Goal: Check status: Check status

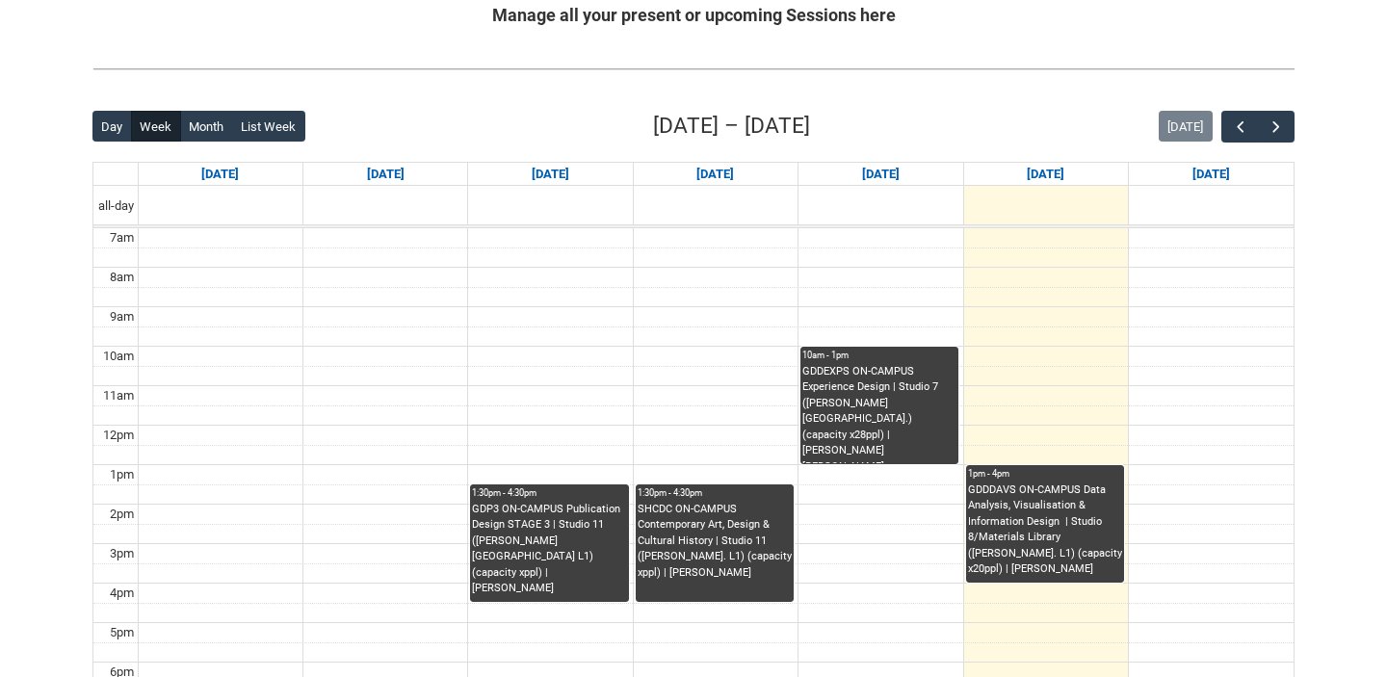
scroll to position [414, 0]
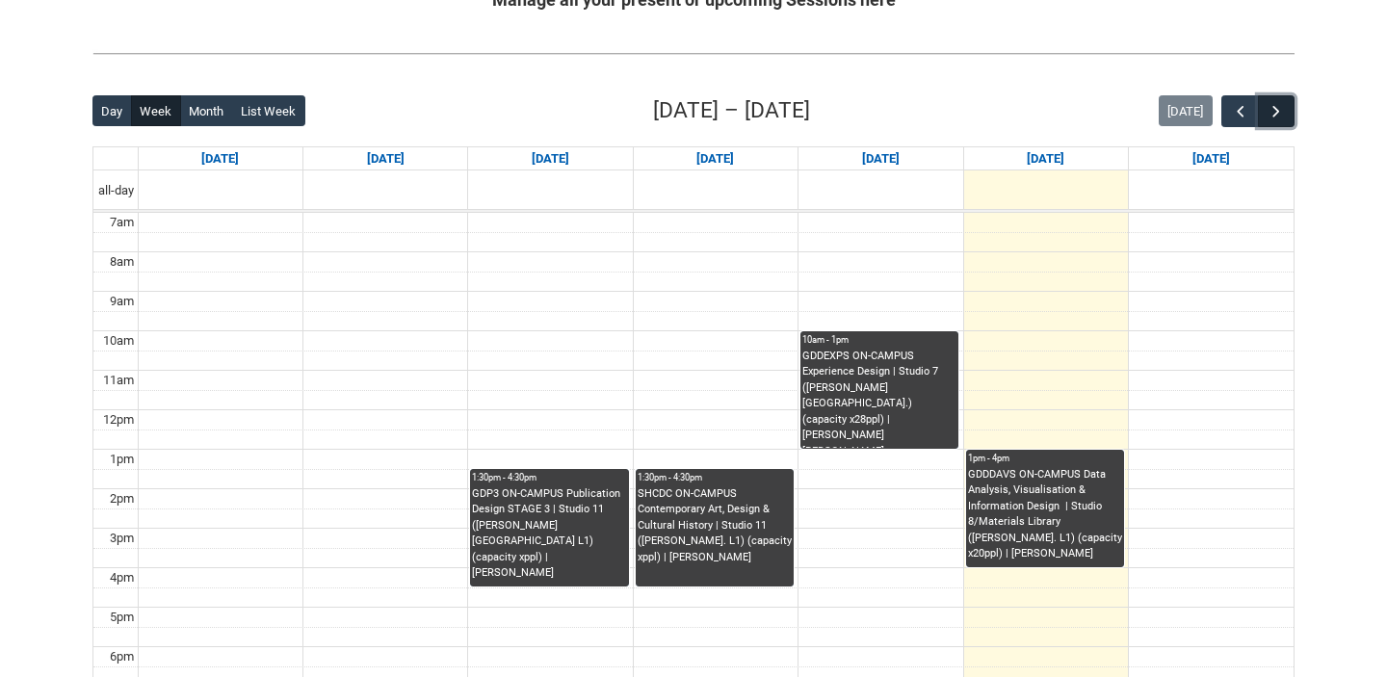
click at [1281, 106] on span "button" at bounding box center [1276, 111] width 19 height 19
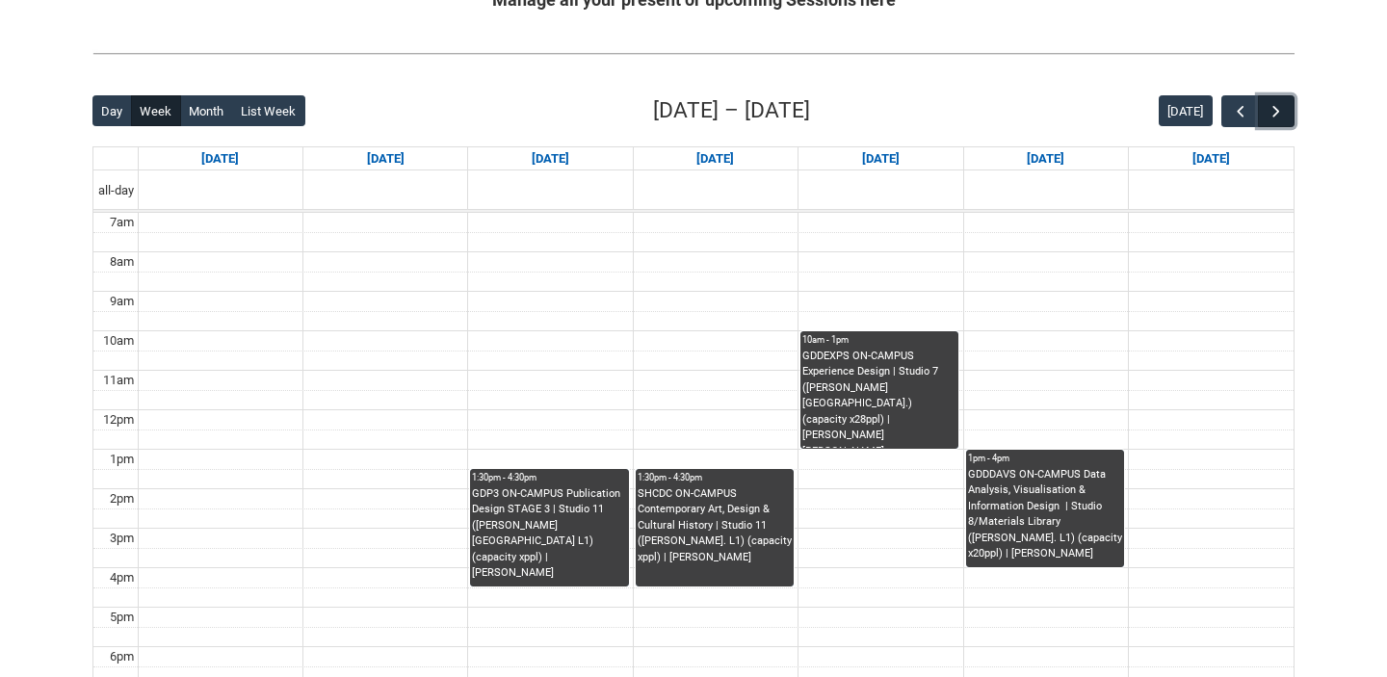
click at [1281, 106] on span "button" at bounding box center [1276, 111] width 19 height 19
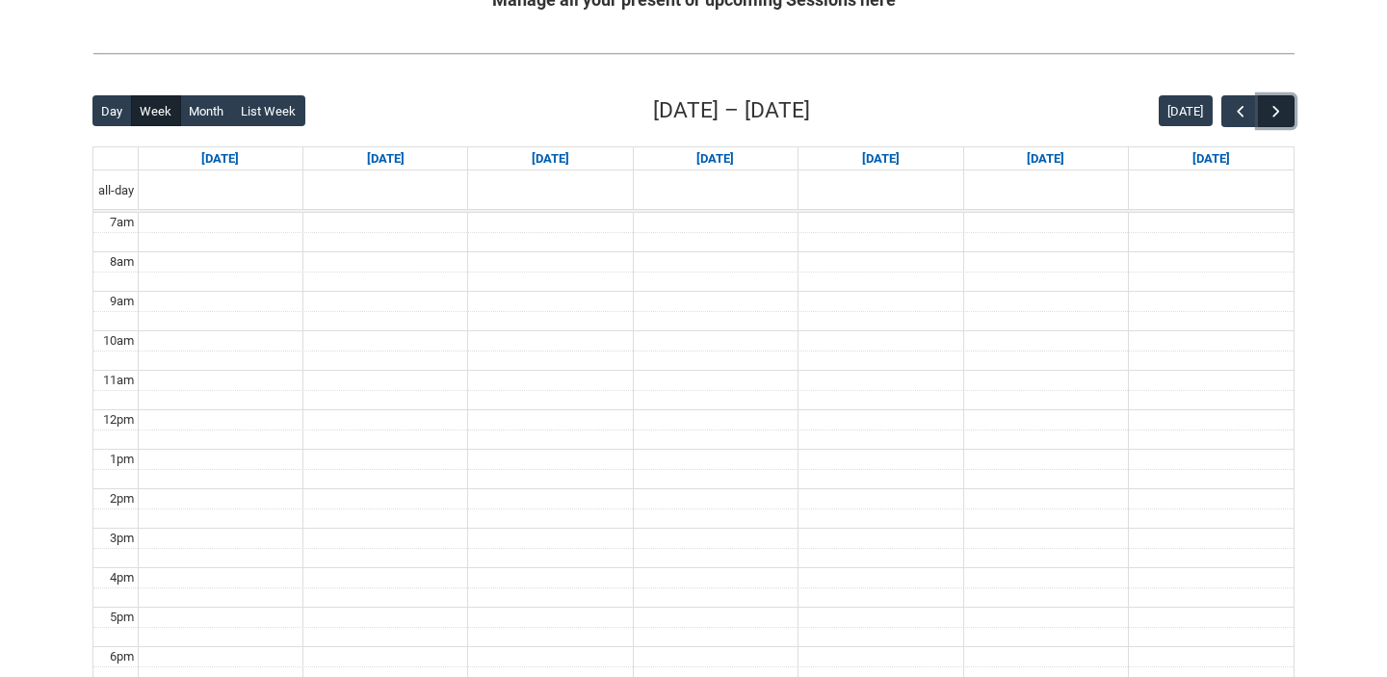
click at [1281, 106] on span "button" at bounding box center [1276, 111] width 19 height 19
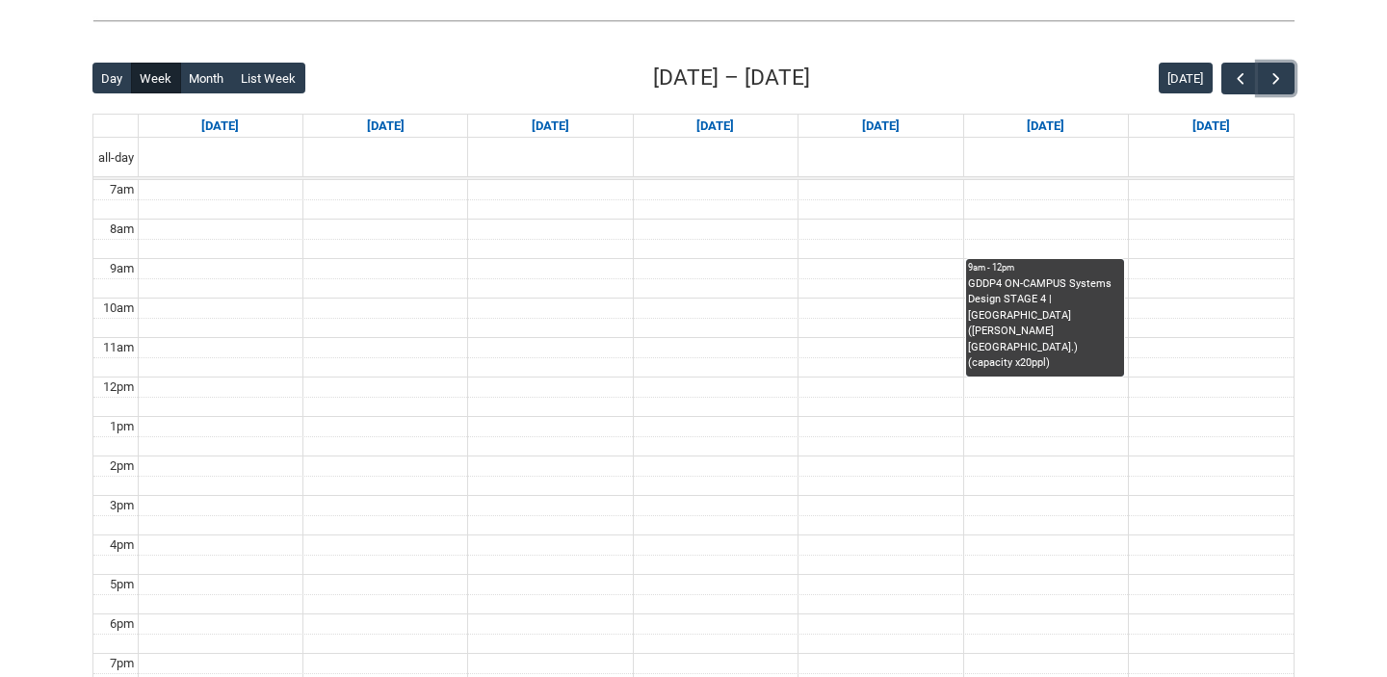
scroll to position [460, 0]
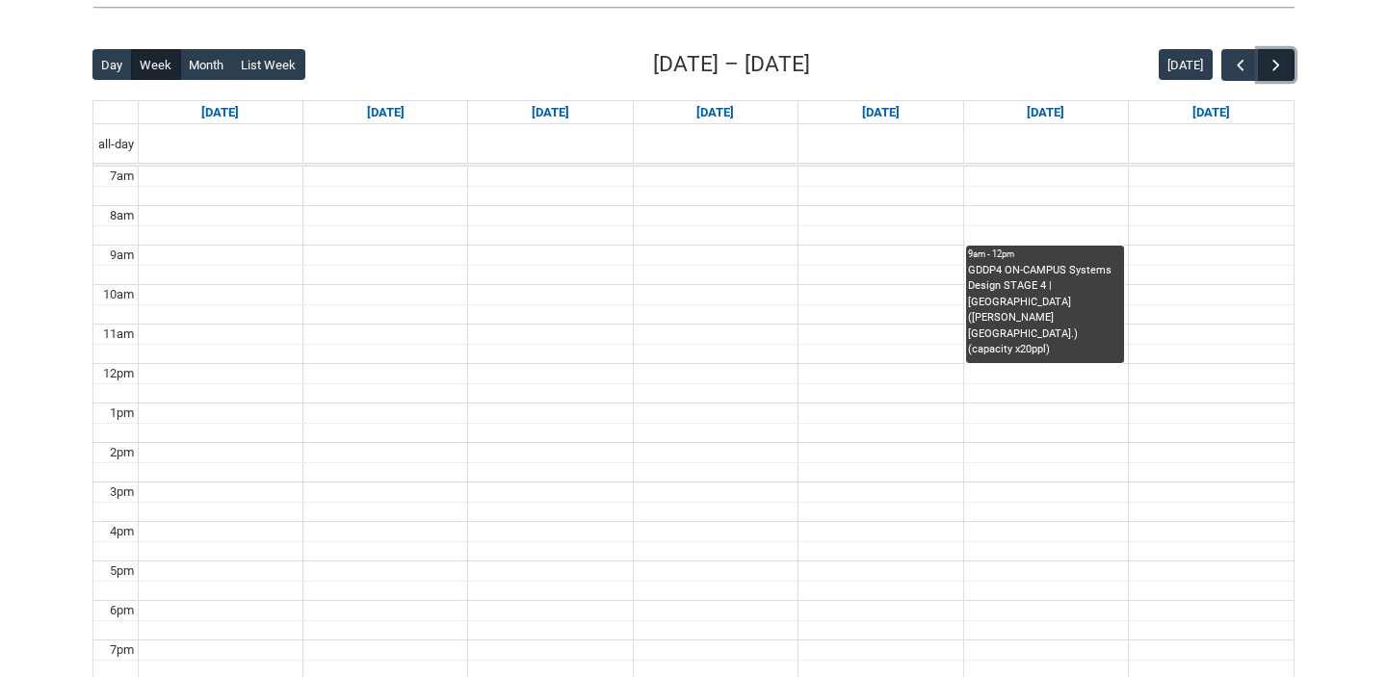
click at [1275, 66] on span "button" at bounding box center [1276, 65] width 19 height 19
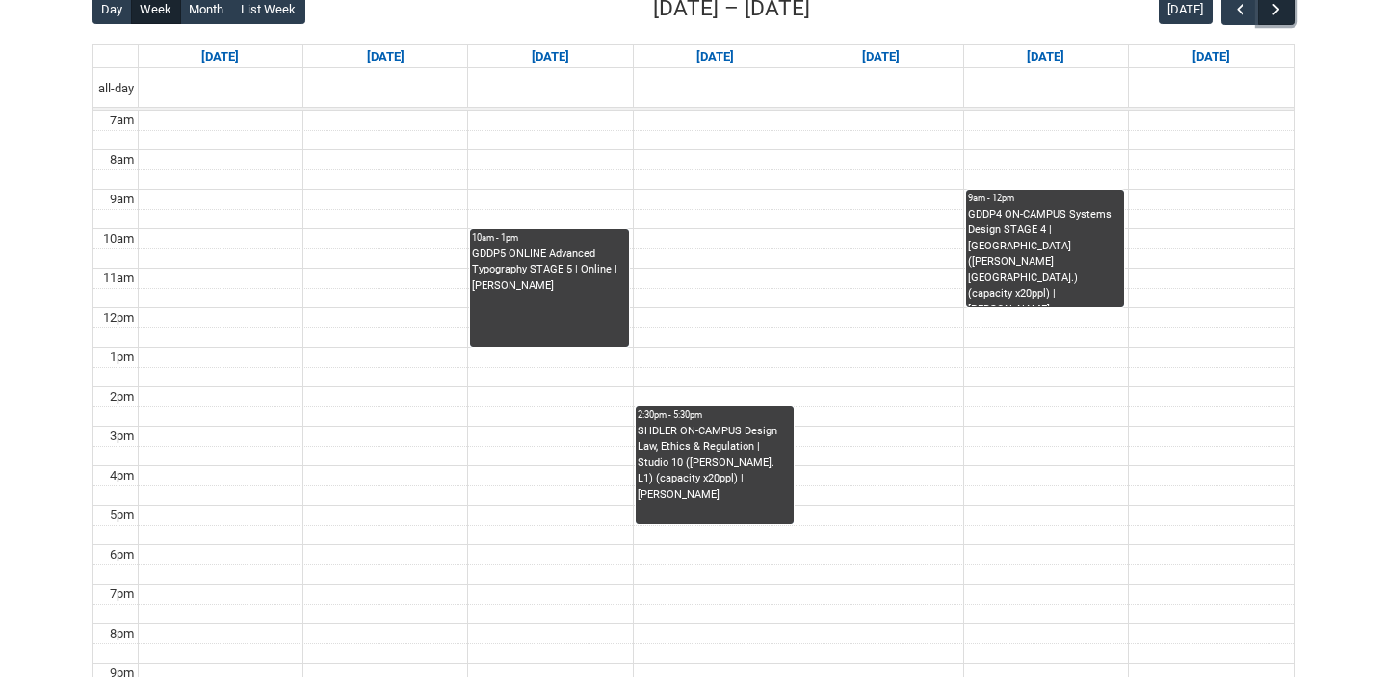
scroll to position [486, 0]
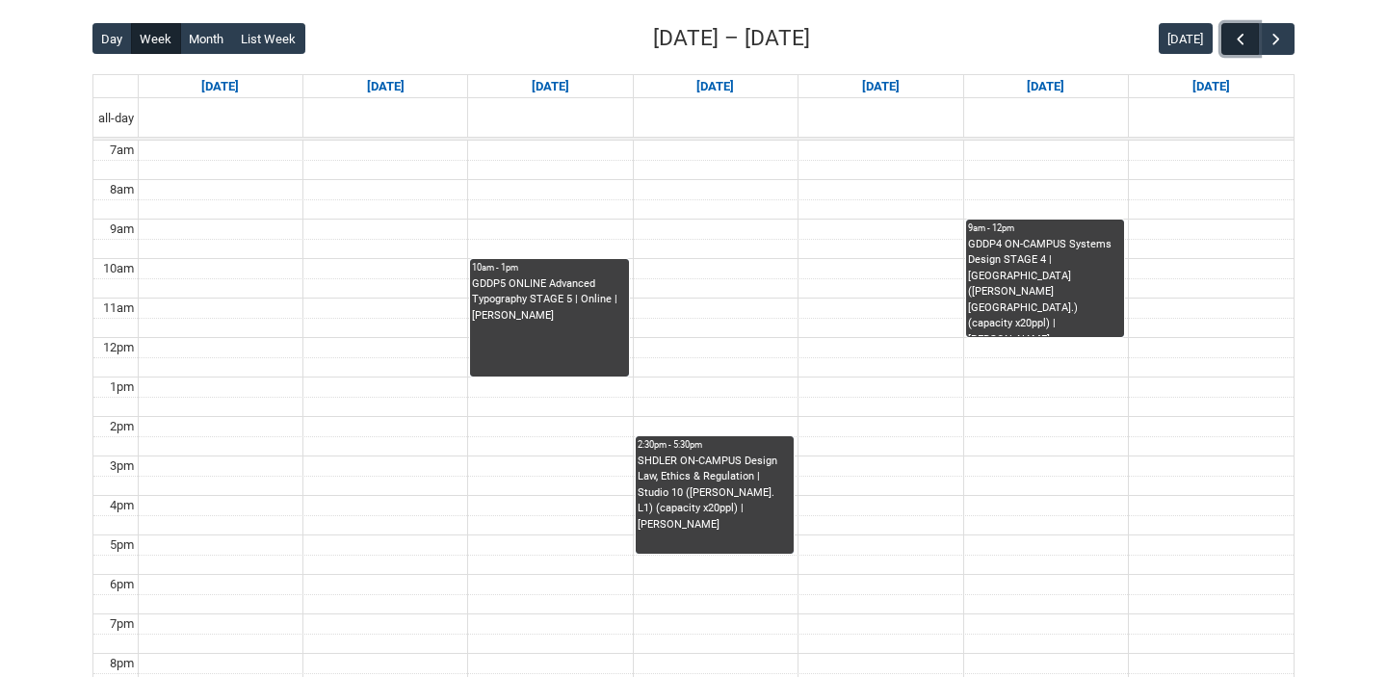
click at [1233, 43] on span "button" at bounding box center [1240, 39] width 19 height 19
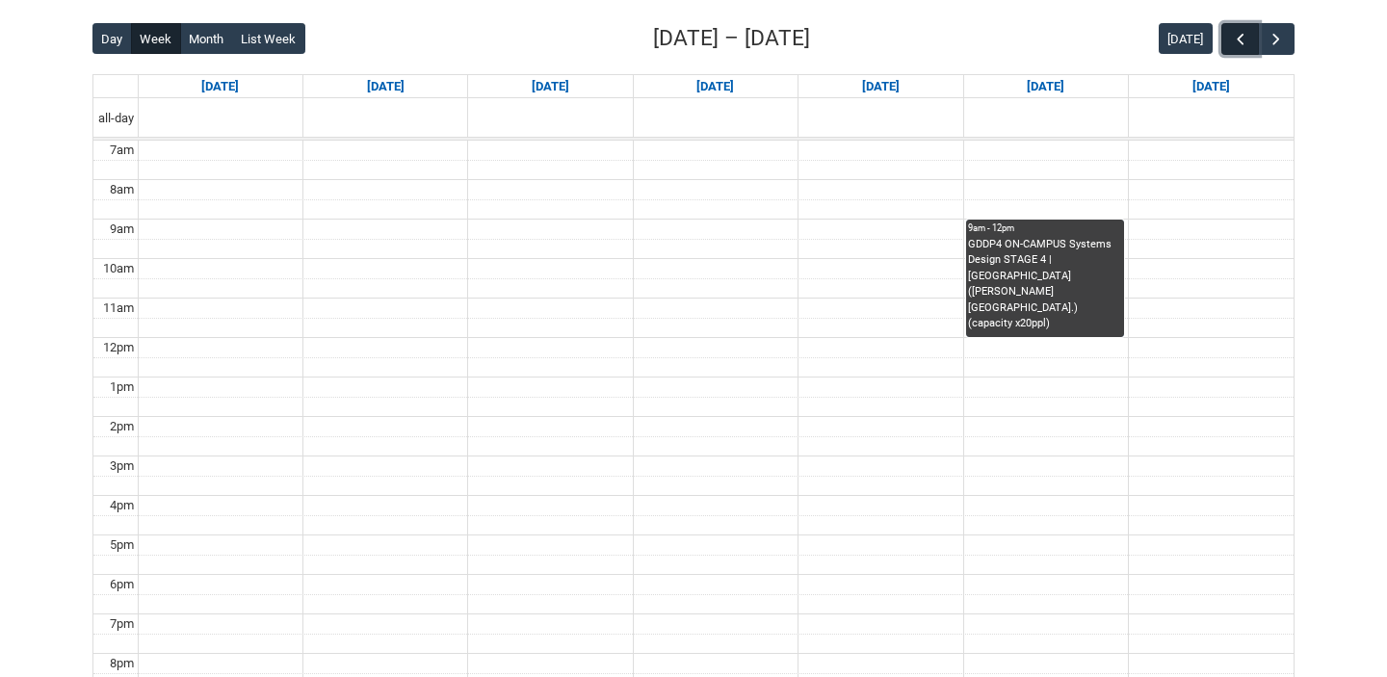
click at [1233, 43] on span "button" at bounding box center [1240, 39] width 19 height 19
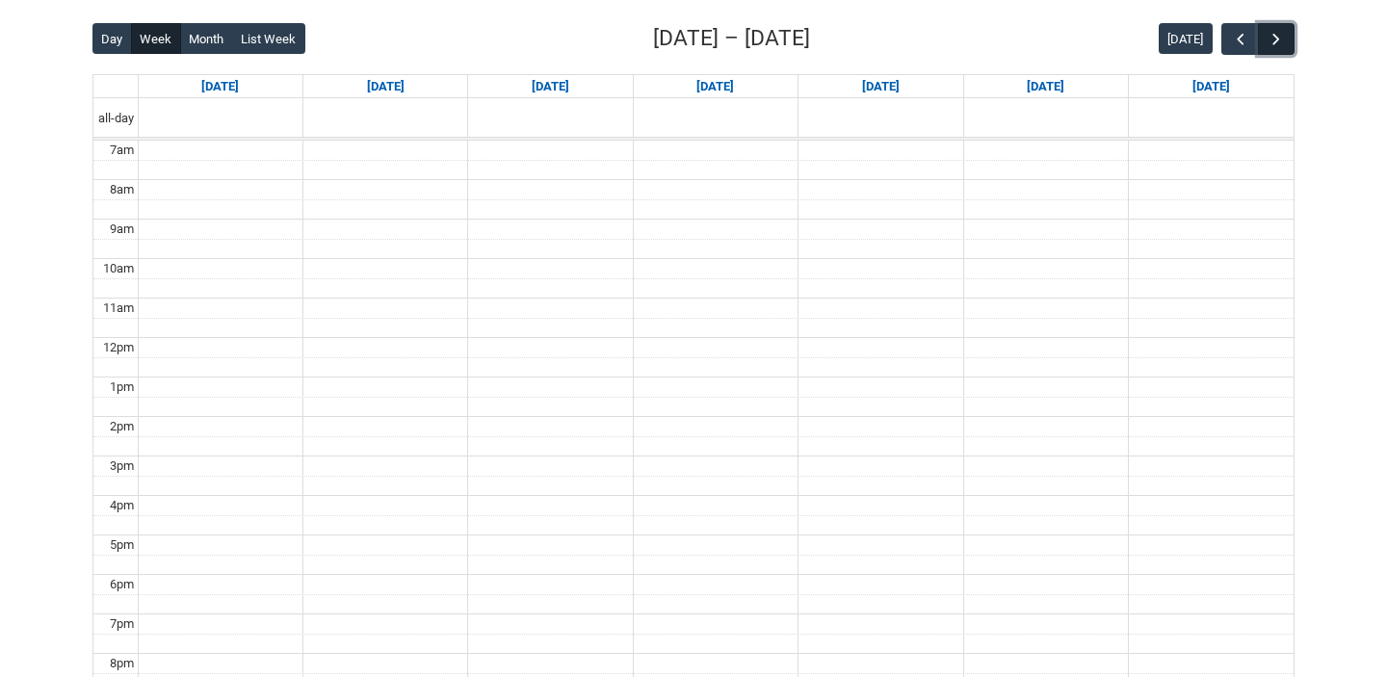
click at [1277, 38] on span "button" at bounding box center [1276, 39] width 19 height 19
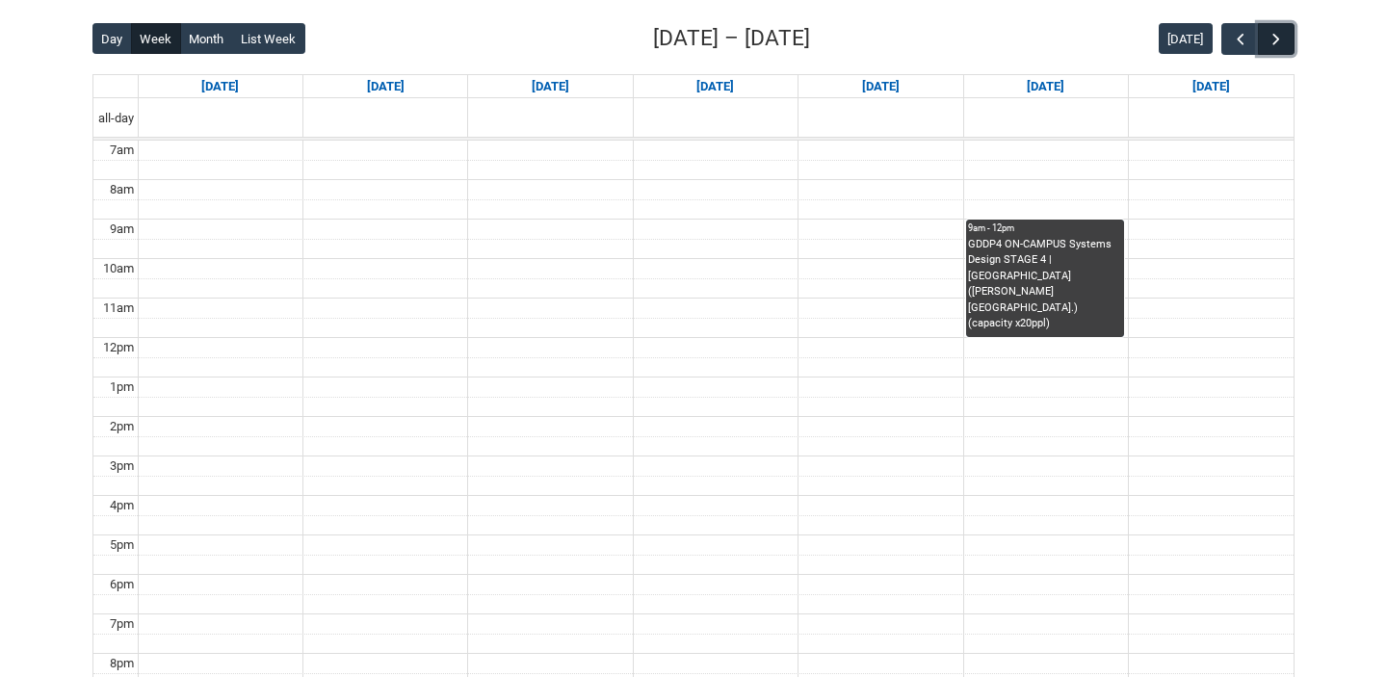
click at [1277, 38] on span "button" at bounding box center [1276, 39] width 19 height 19
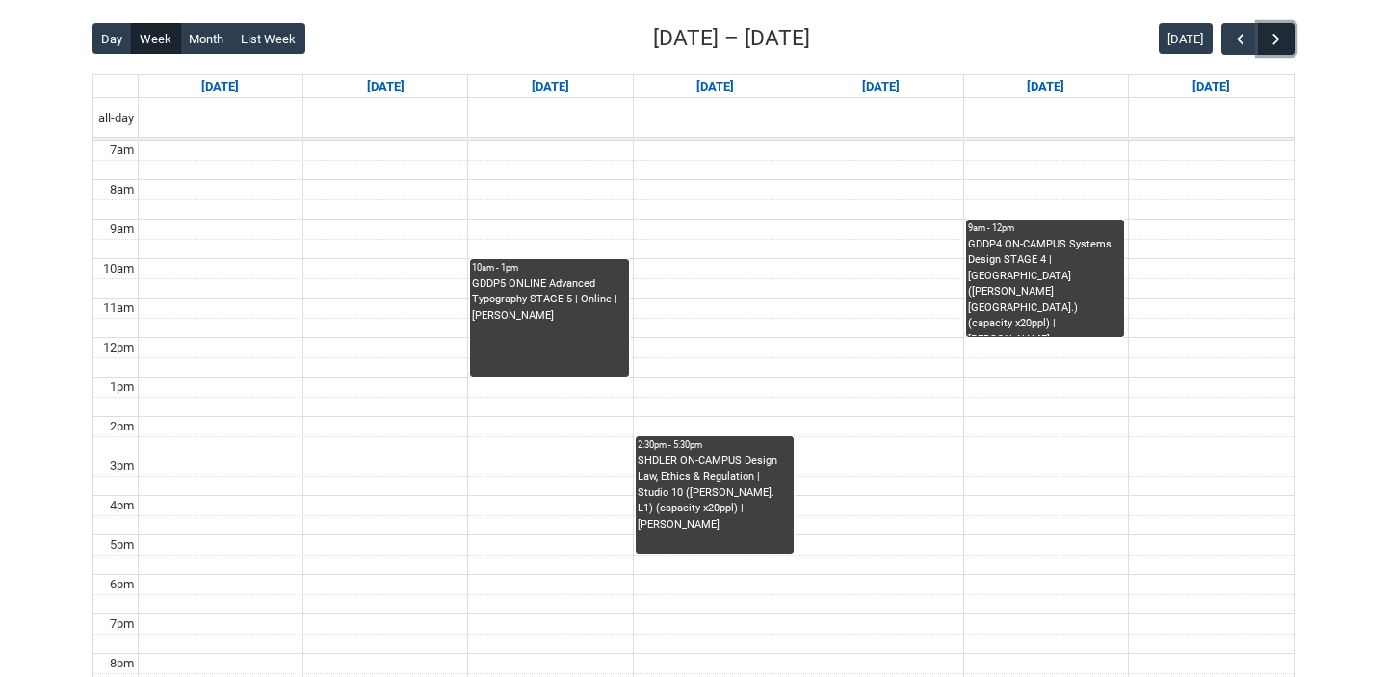
click at [1277, 38] on span "button" at bounding box center [1276, 39] width 19 height 19
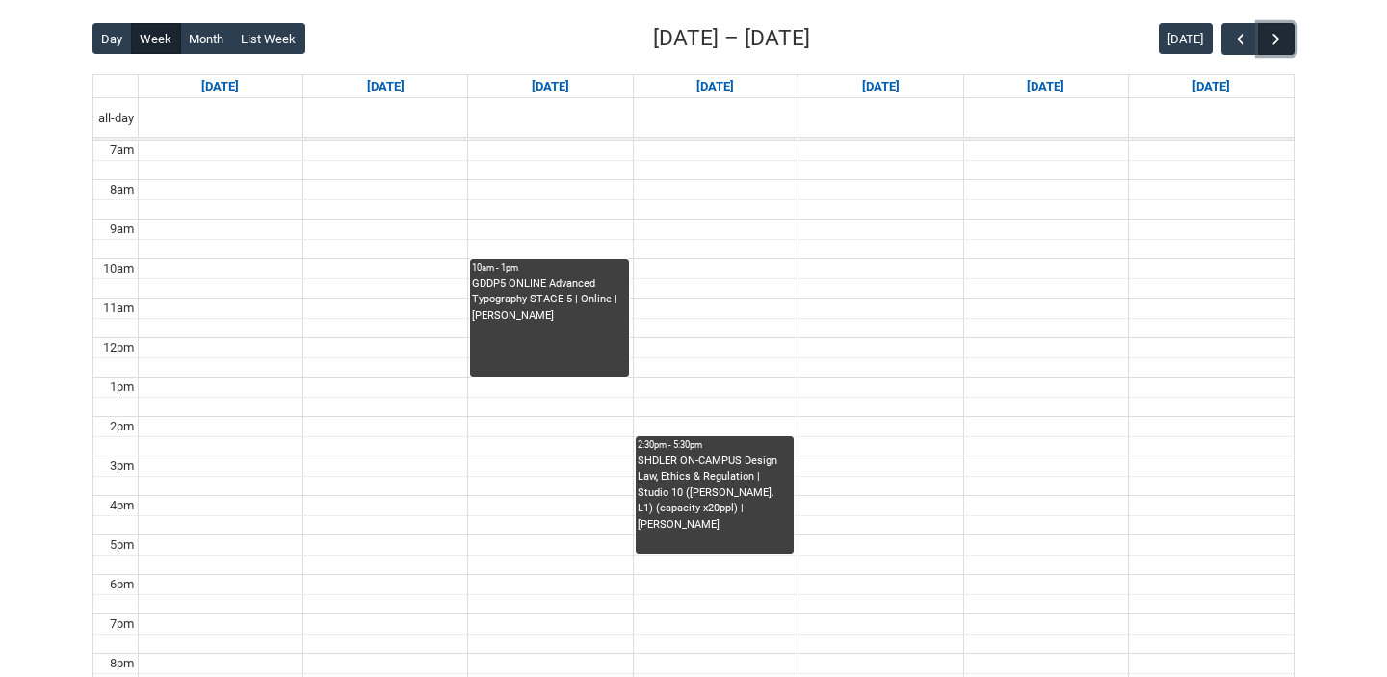
click at [1277, 38] on span "button" at bounding box center [1276, 39] width 19 height 19
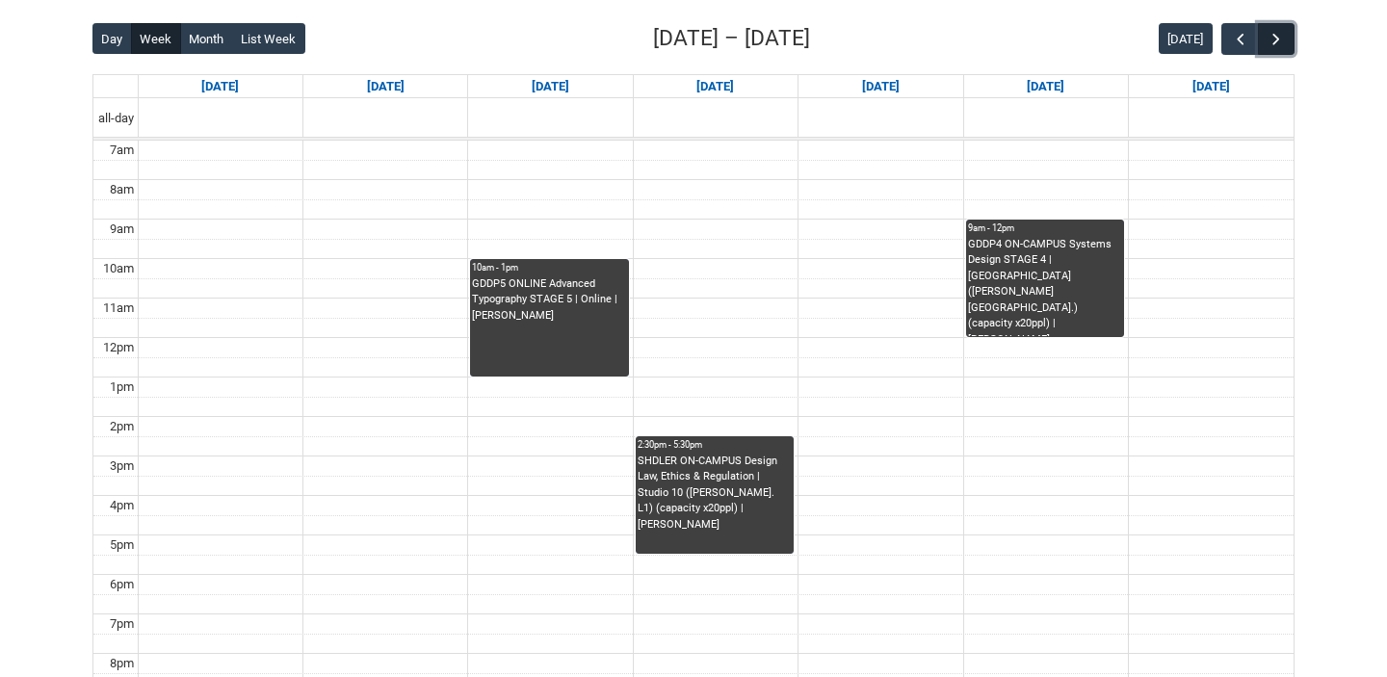
click at [1277, 38] on span "button" at bounding box center [1276, 39] width 19 height 19
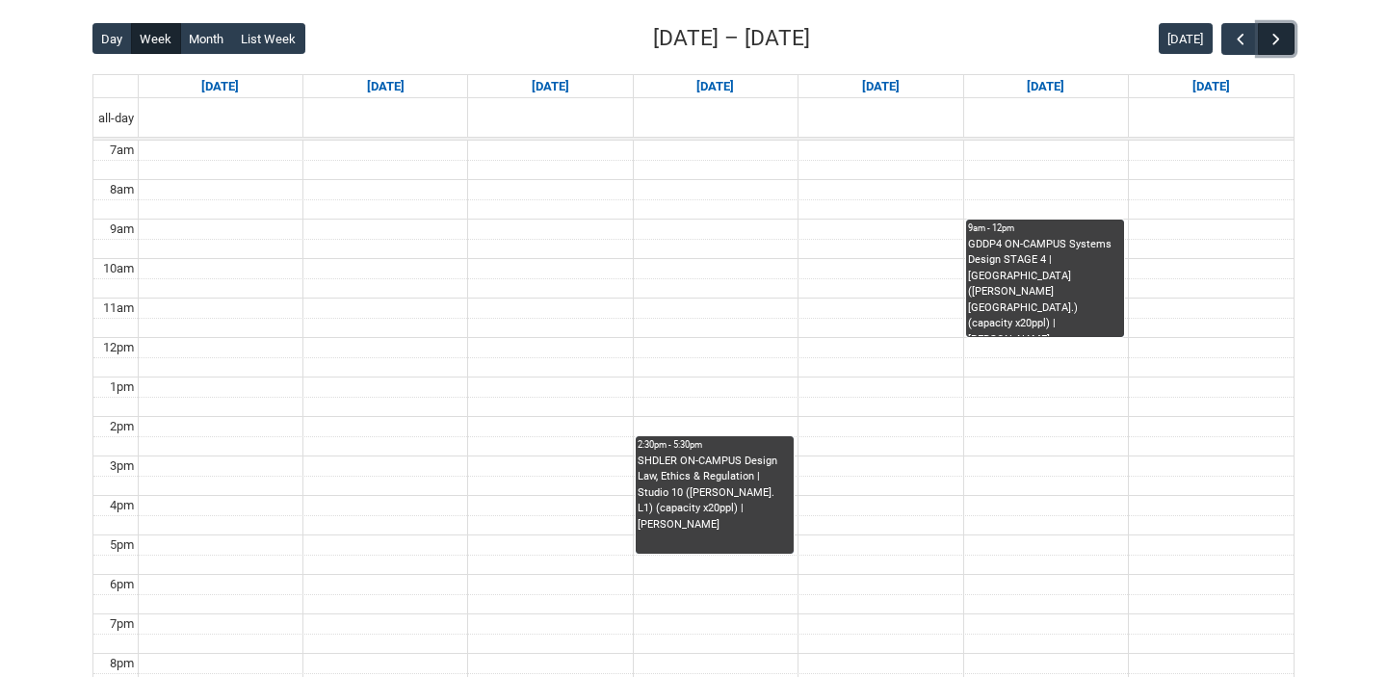
click at [1277, 38] on span "button" at bounding box center [1276, 39] width 19 height 19
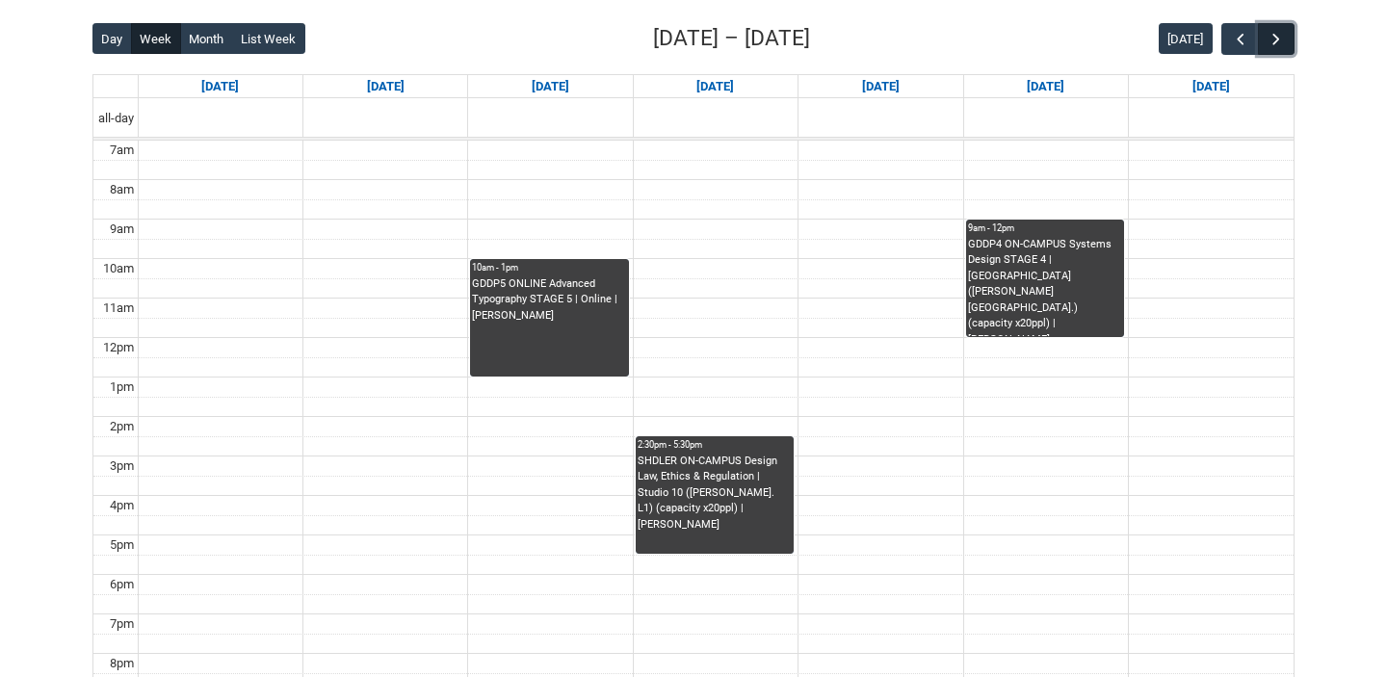
click at [1277, 38] on span "button" at bounding box center [1276, 39] width 19 height 19
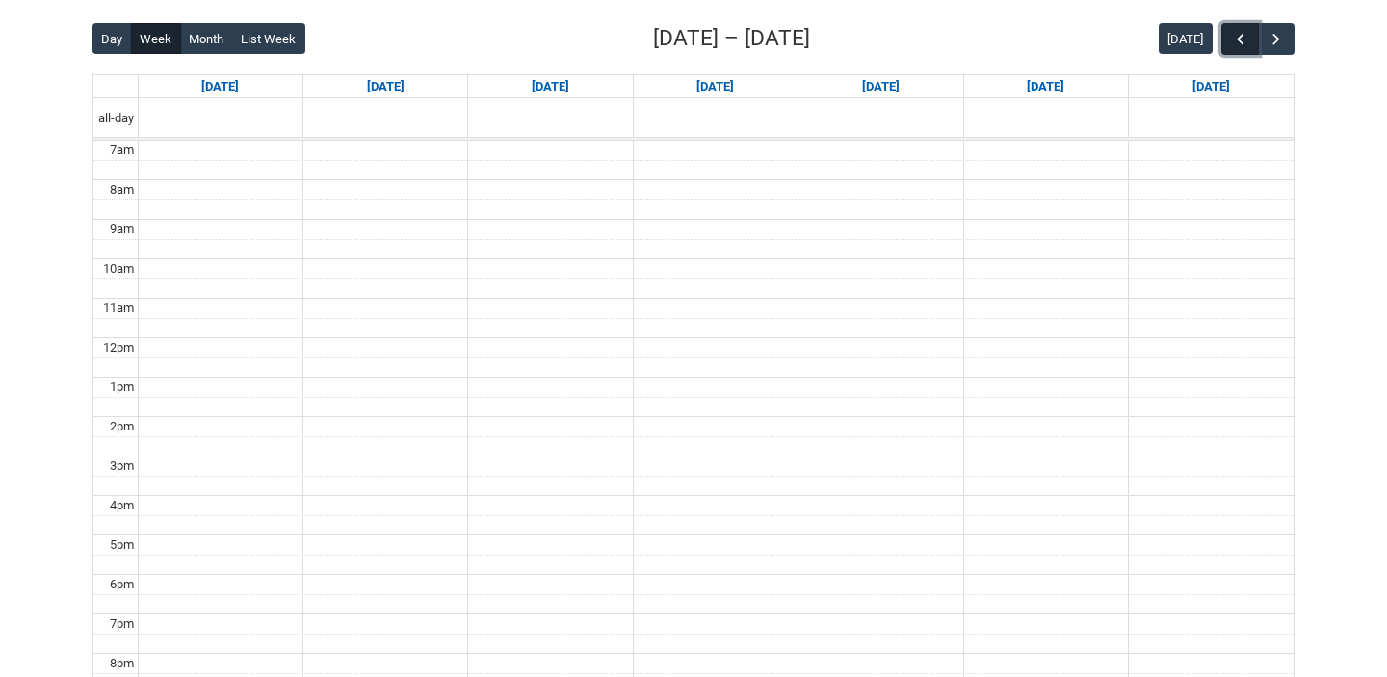
click at [1225, 37] on button "button" at bounding box center [1239, 39] width 37 height 32
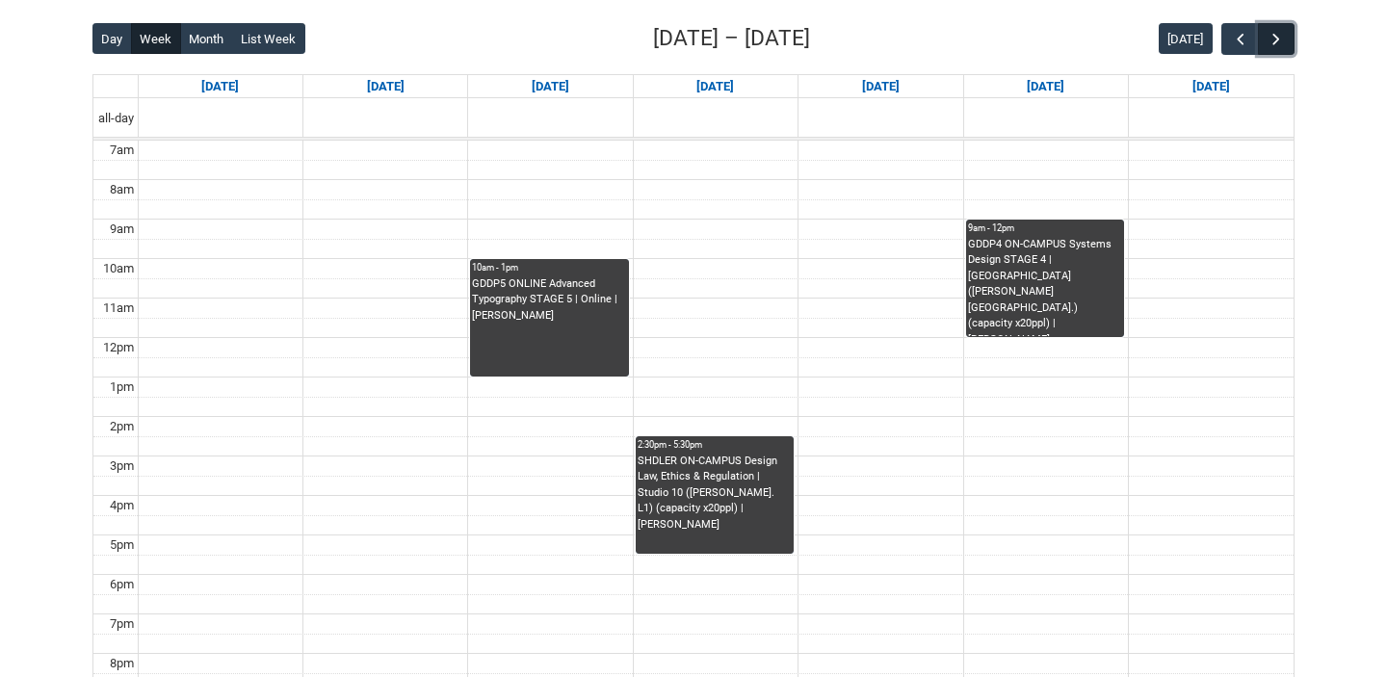
click at [1262, 38] on button "button" at bounding box center [1276, 39] width 37 height 32
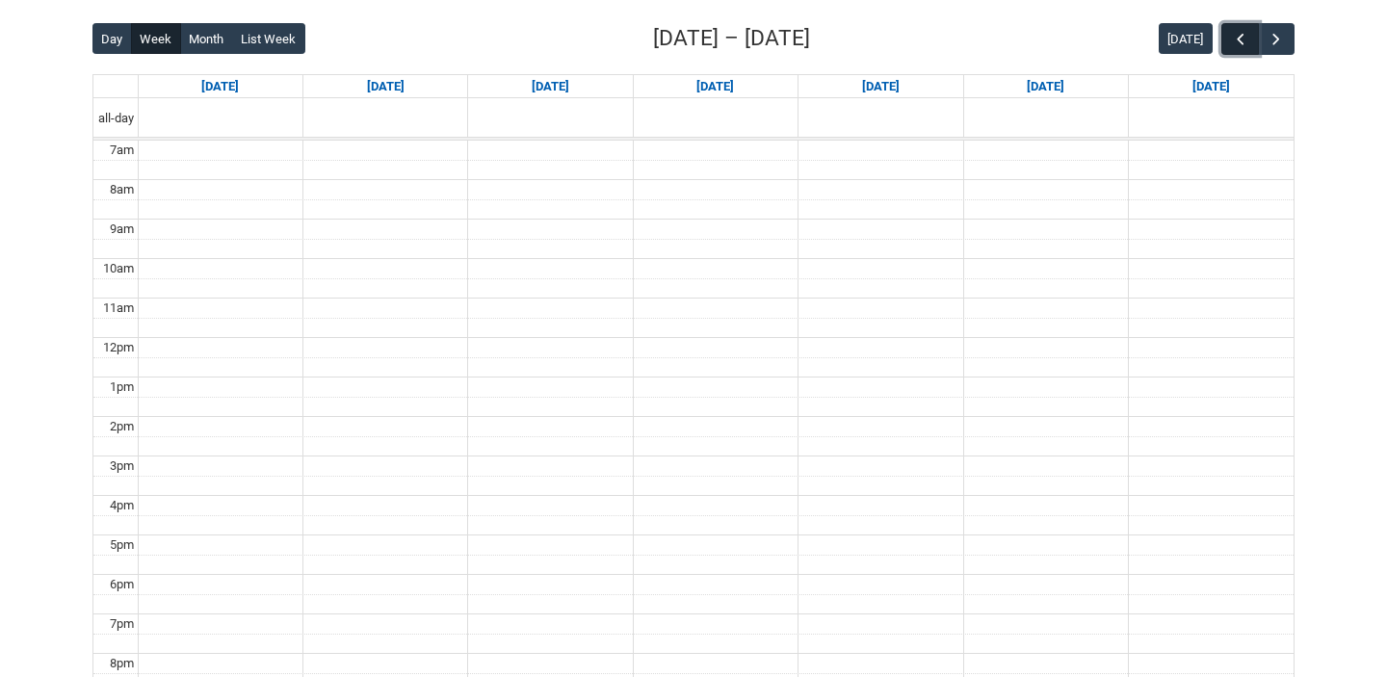
click at [1231, 37] on span "button" at bounding box center [1240, 39] width 19 height 19
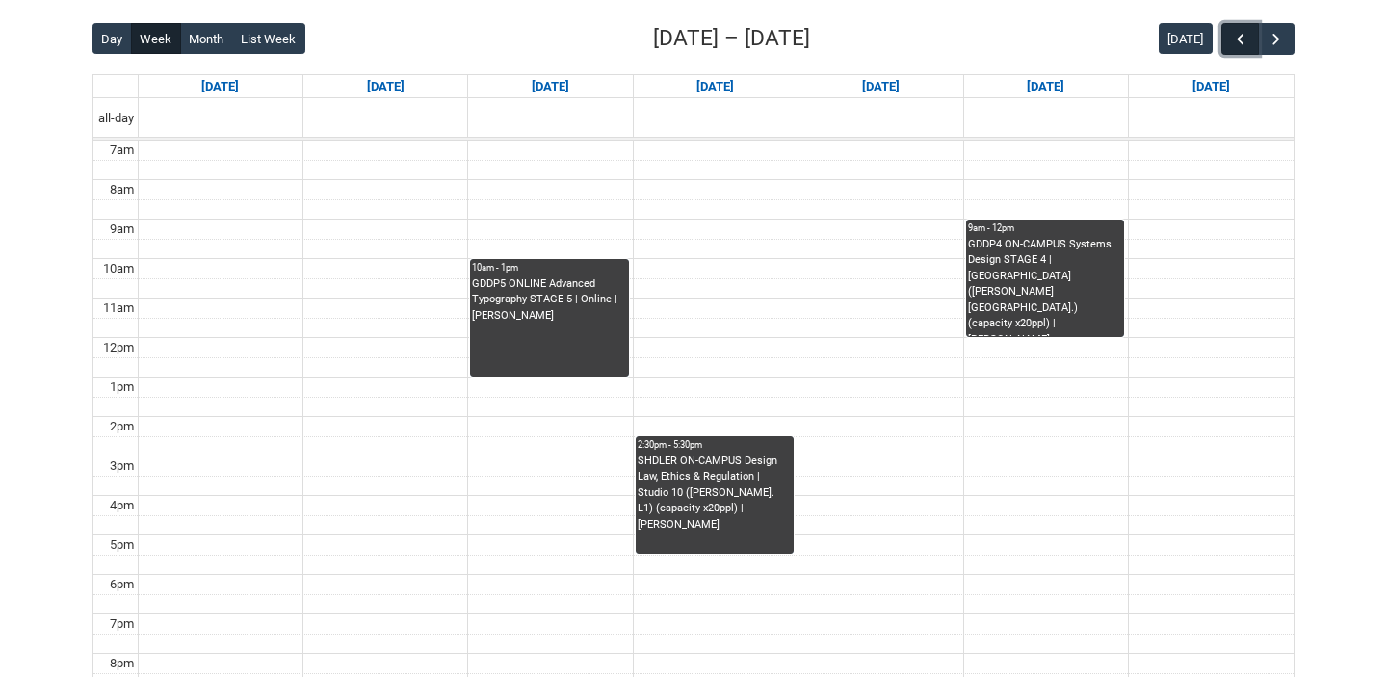
click at [1231, 36] on span "button" at bounding box center [1240, 39] width 19 height 19
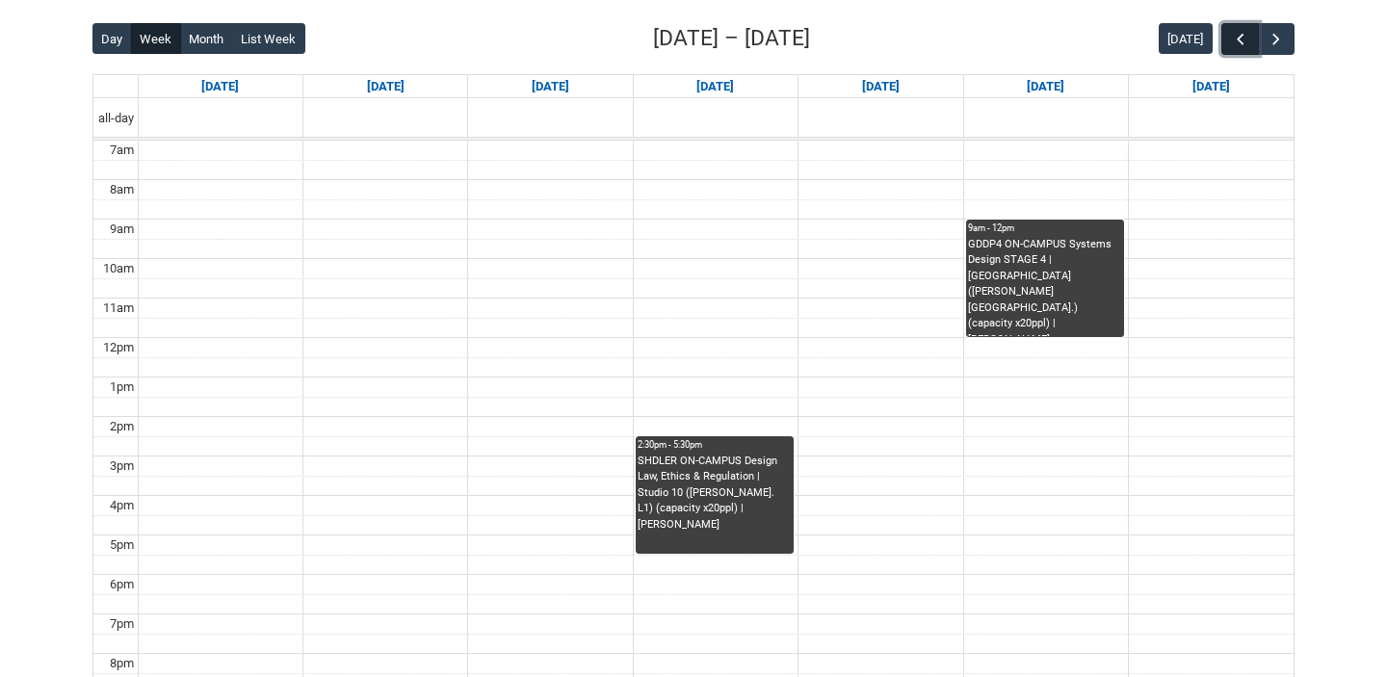
click at [1231, 36] on span "button" at bounding box center [1240, 39] width 19 height 19
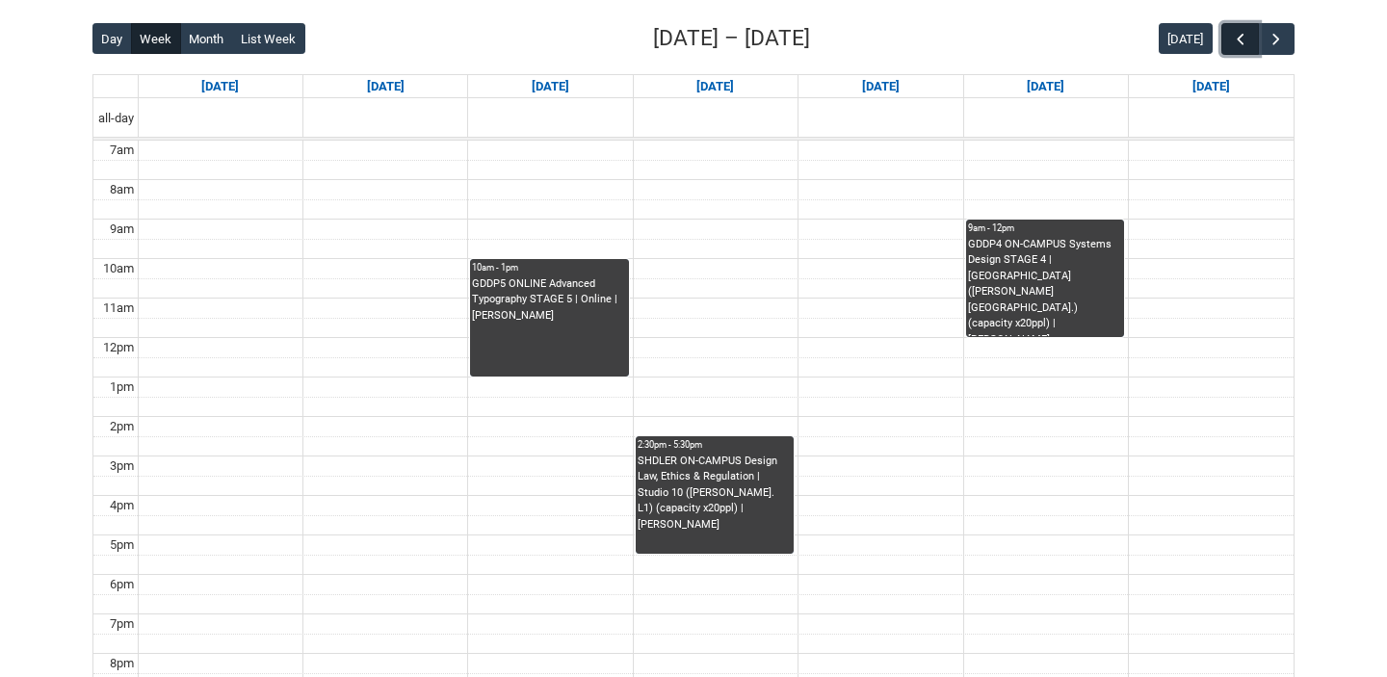
click at [1231, 36] on span "button" at bounding box center [1240, 39] width 19 height 19
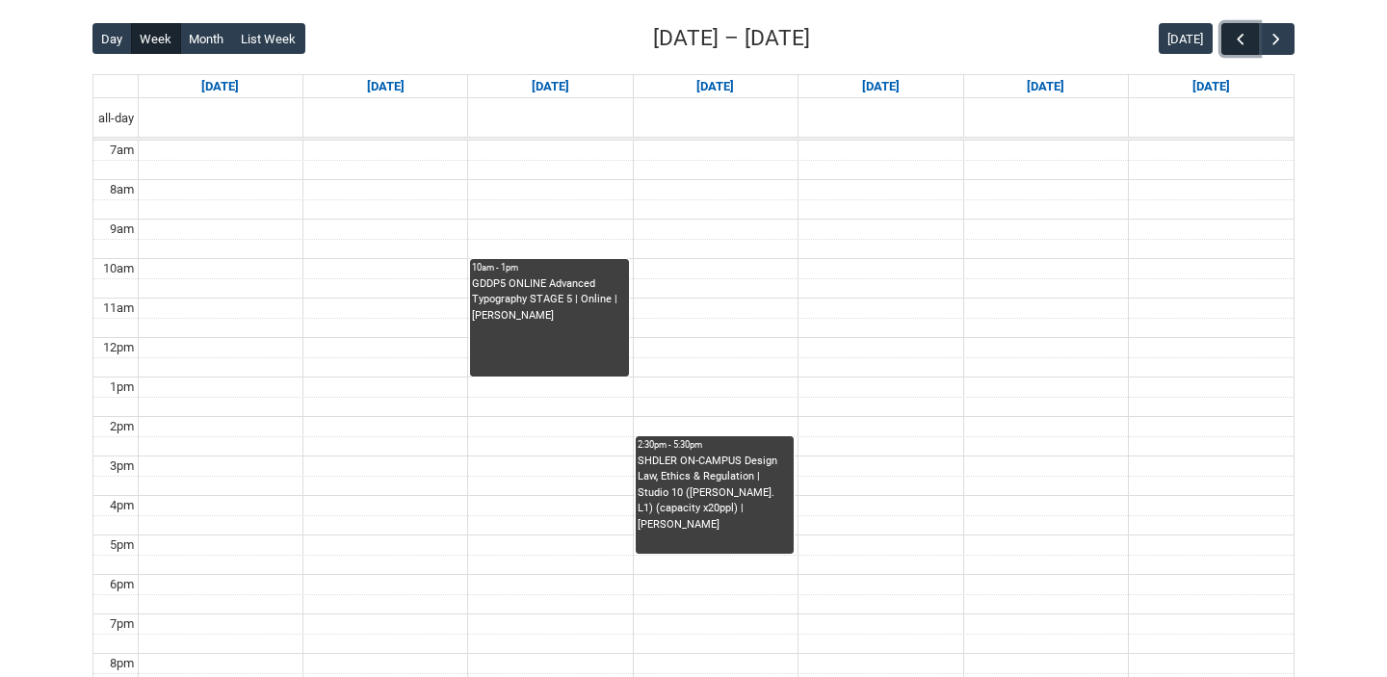
click at [1231, 36] on span "button" at bounding box center [1240, 39] width 19 height 19
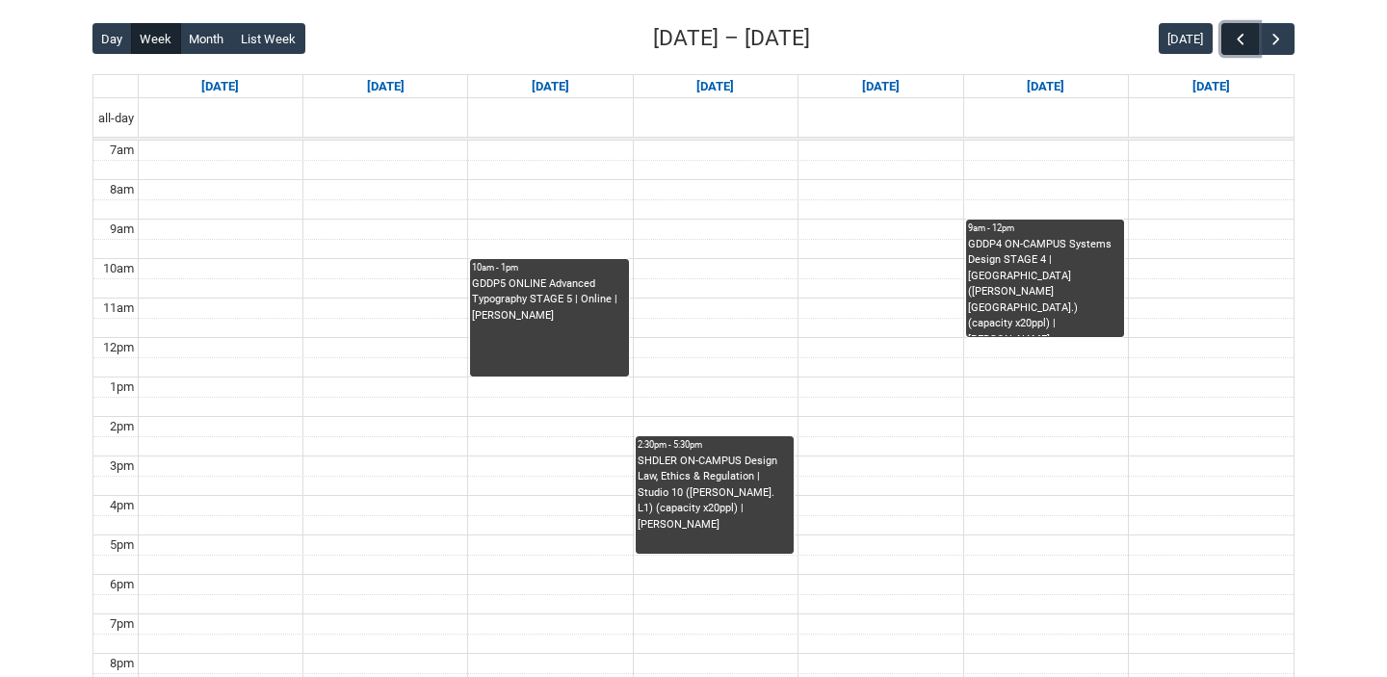
click at [1231, 36] on span "button" at bounding box center [1240, 39] width 19 height 19
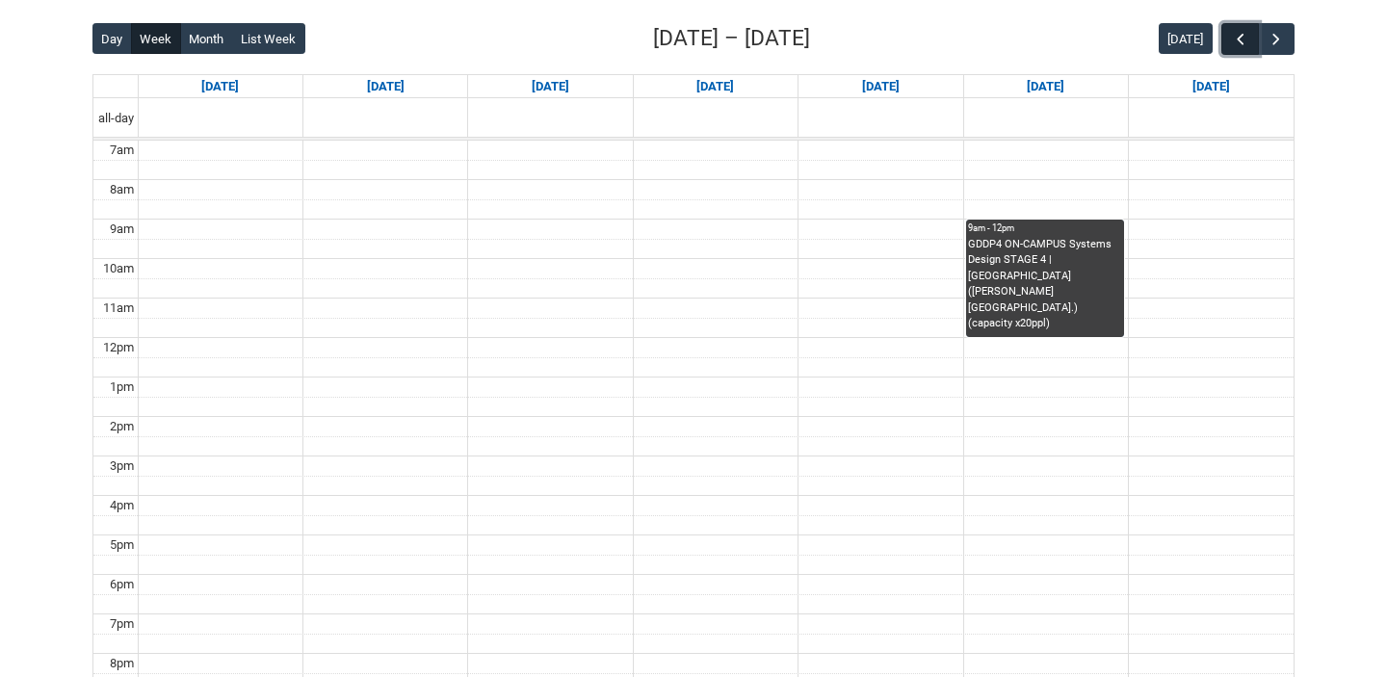
click at [1231, 36] on span "button" at bounding box center [1240, 39] width 19 height 19
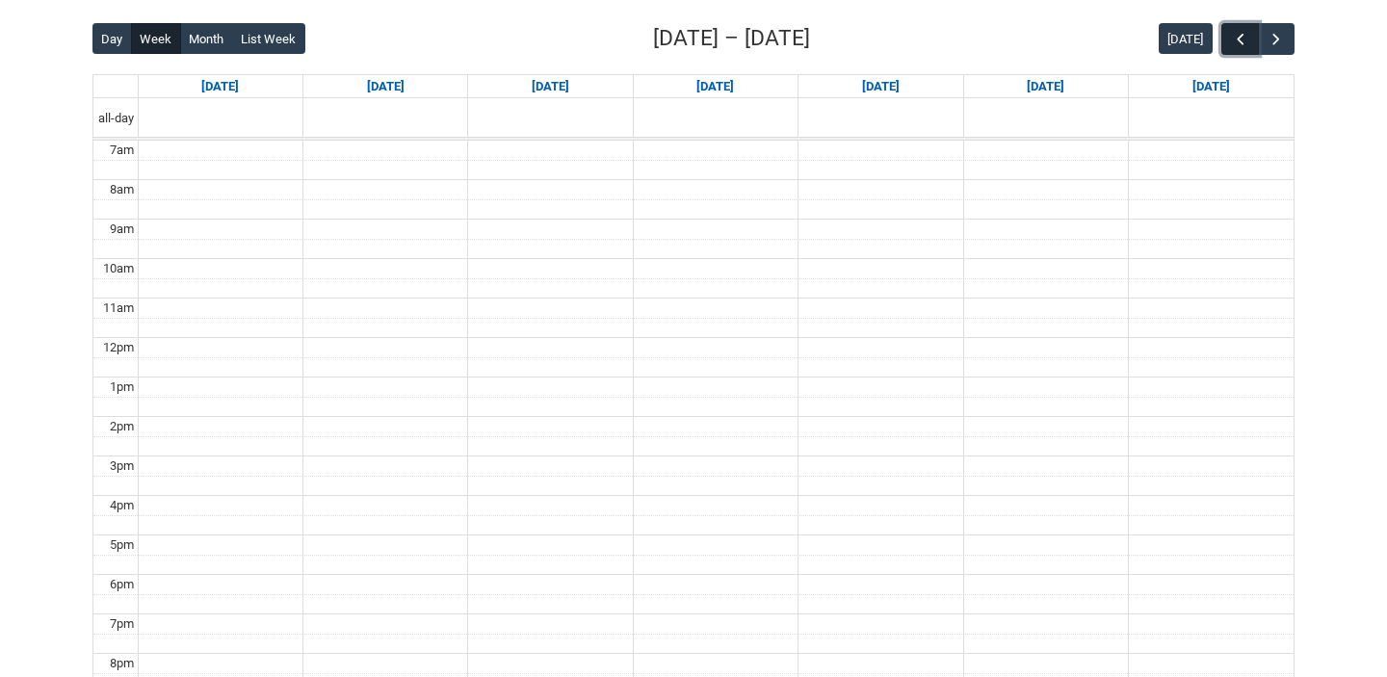
click at [1231, 36] on span "button" at bounding box center [1240, 39] width 19 height 19
click at [1262, 39] on button "button" at bounding box center [1276, 39] width 37 height 32
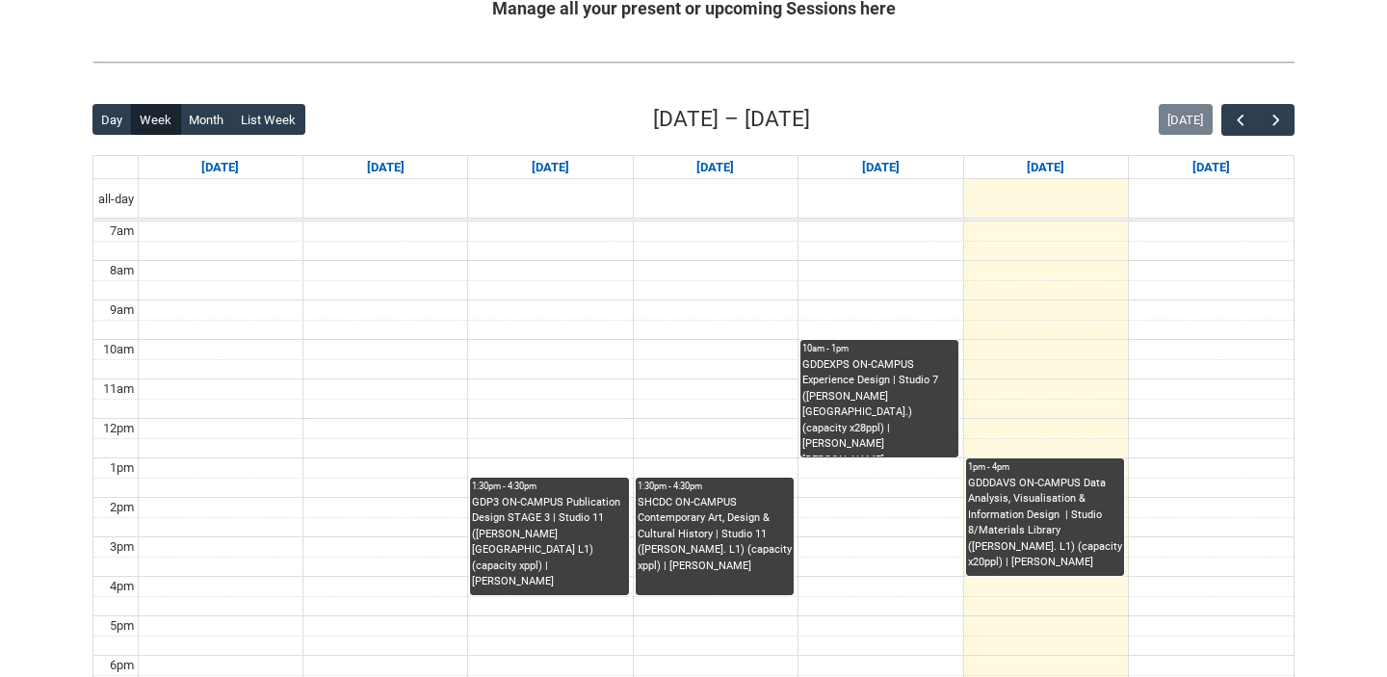
scroll to position [368, 0]
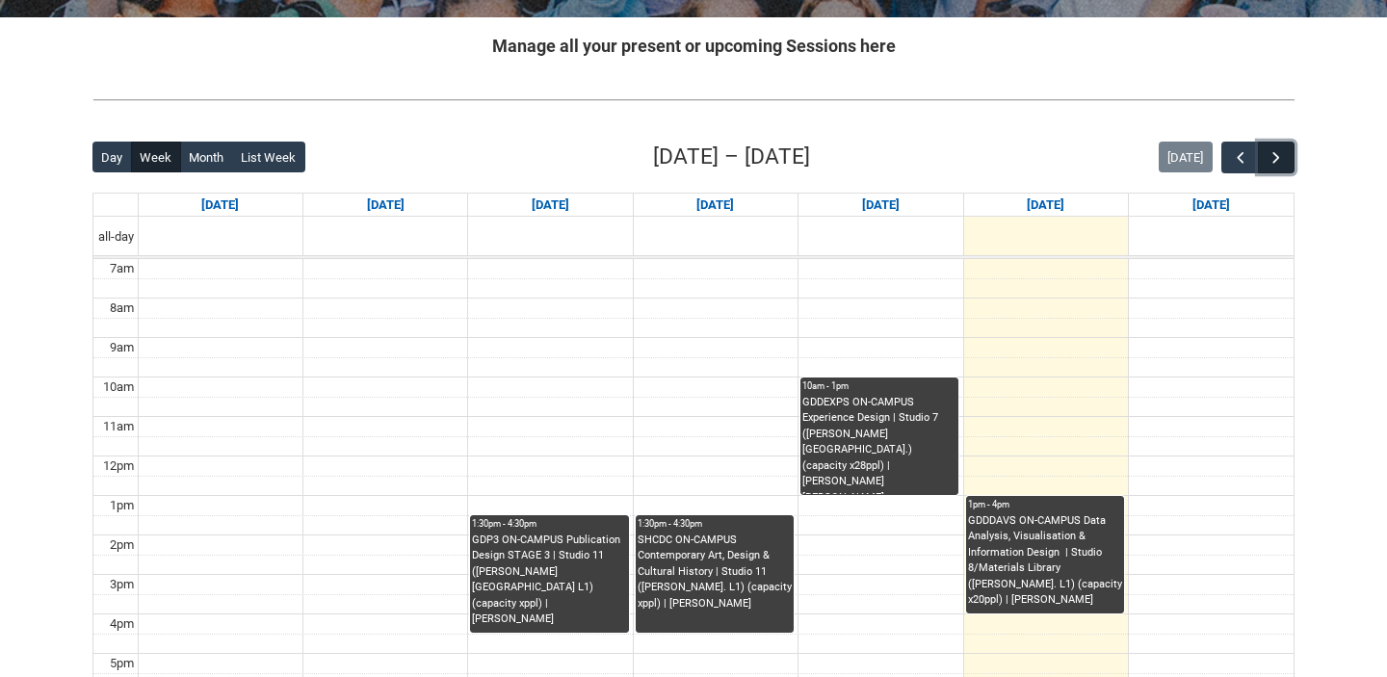
click at [1269, 156] on span "button" at bounding box center [1276, 157] width 19 height 19
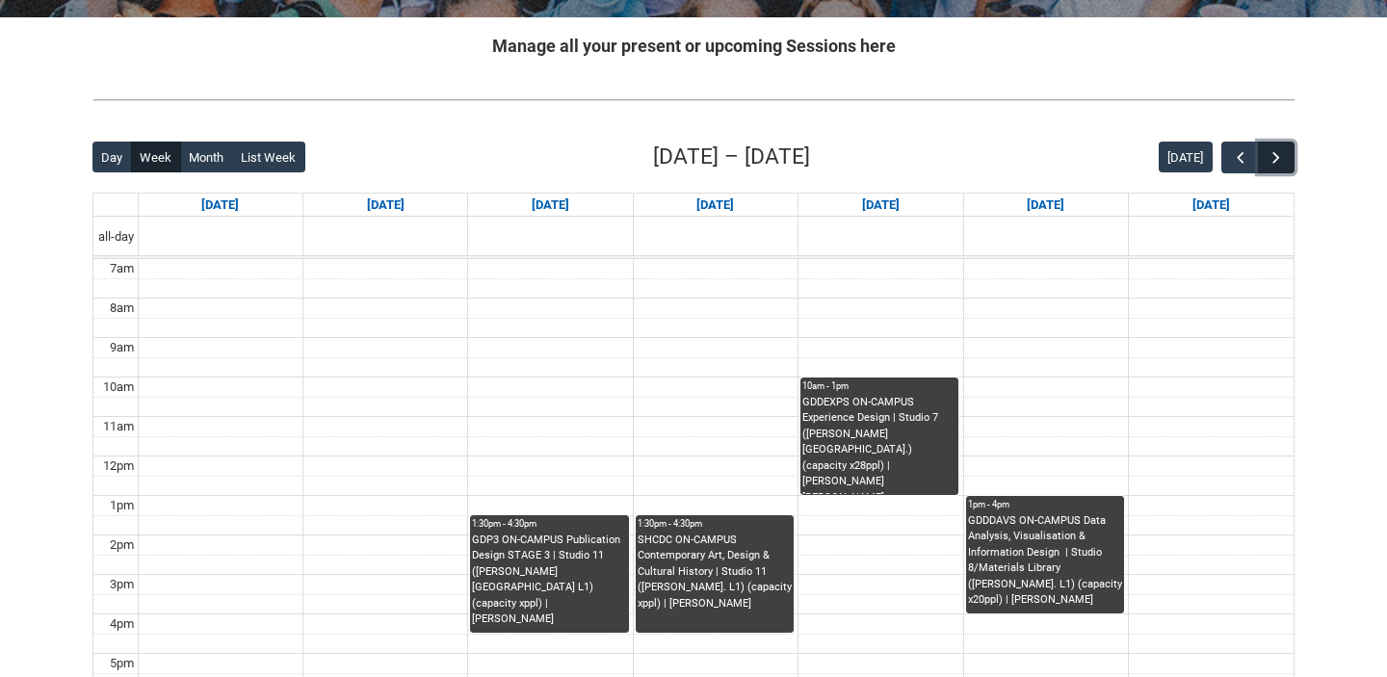
click at [1269, 156] on span "button" at bounding box center [1276, 157] width 19 height 19
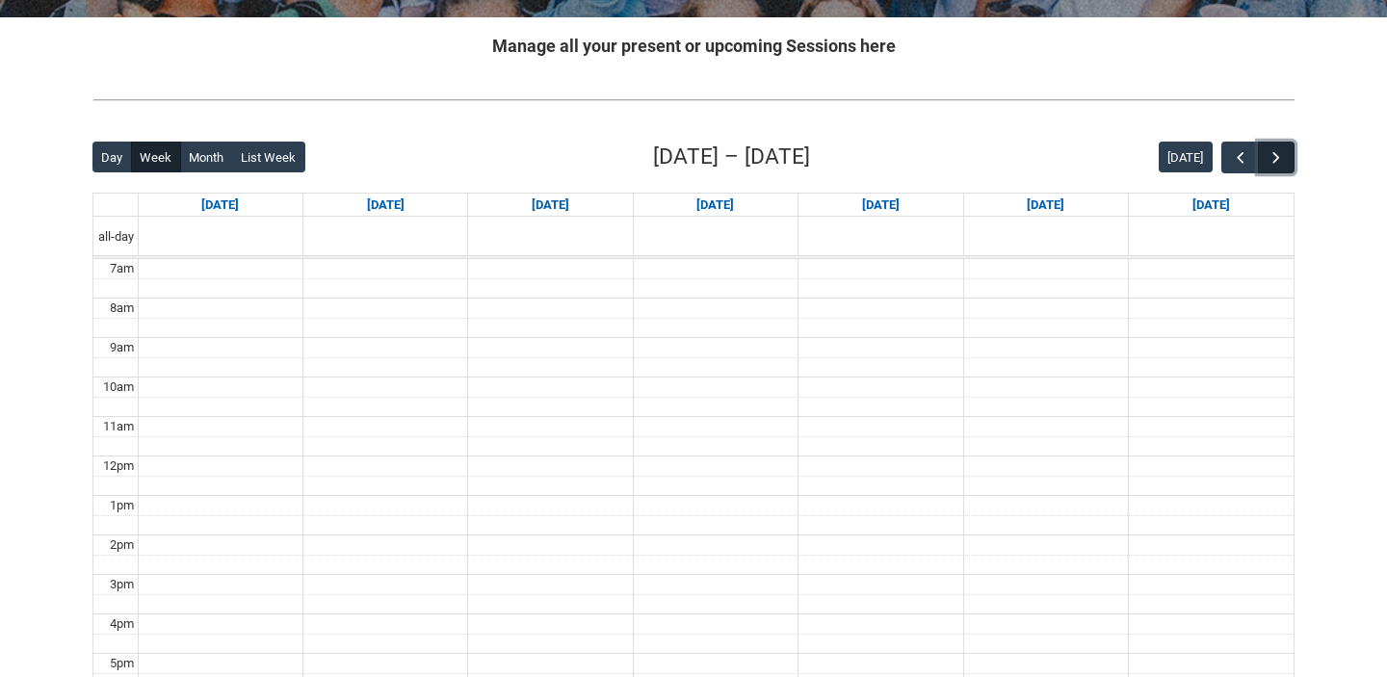
click at [1269, 156] on span "button" at bounding box center [1276, 157] width 19 height 19
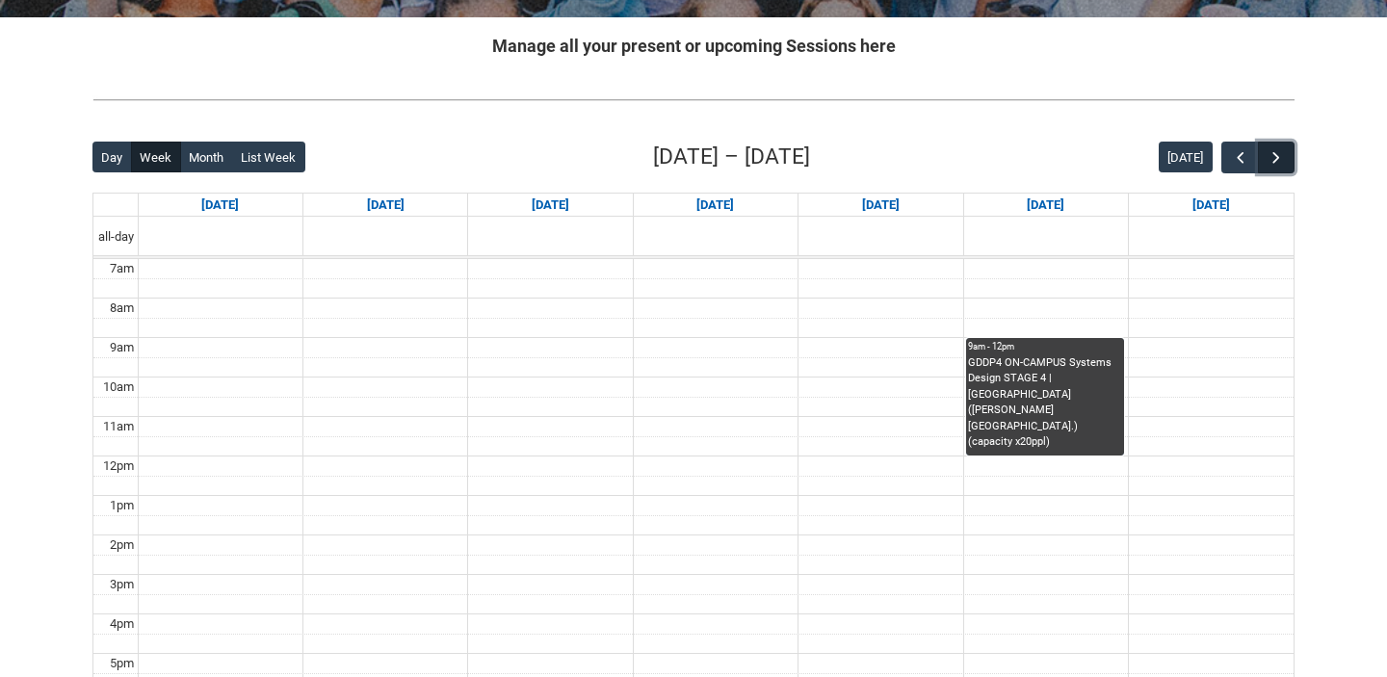
click at [1266, 146] on button "button" at bounding box center [1276, 158] width 37 height 32
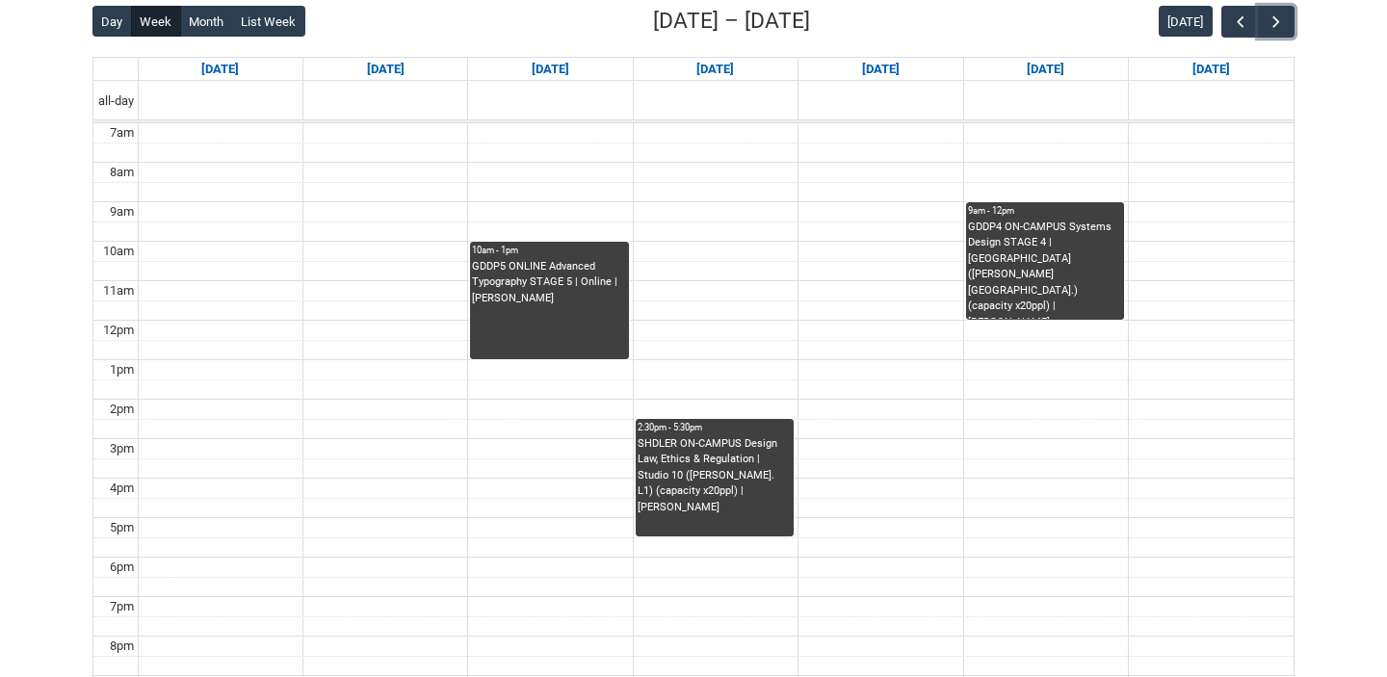
scroll to position [509, 0]
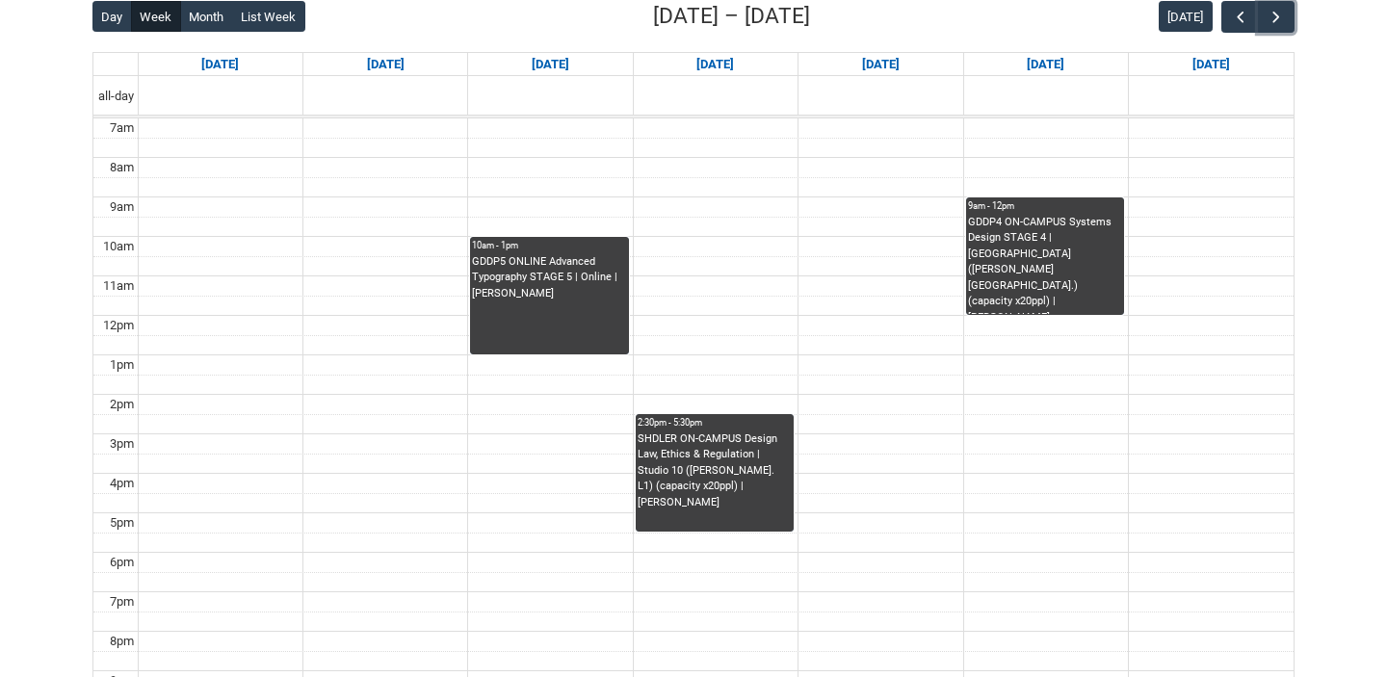
click at [518, 281] on div "GDDP5 ONLINE Advanced Typography STAGE 5 | Online | [PERSON_NAME]" at bounding box center [549, 278] width 154 height 48
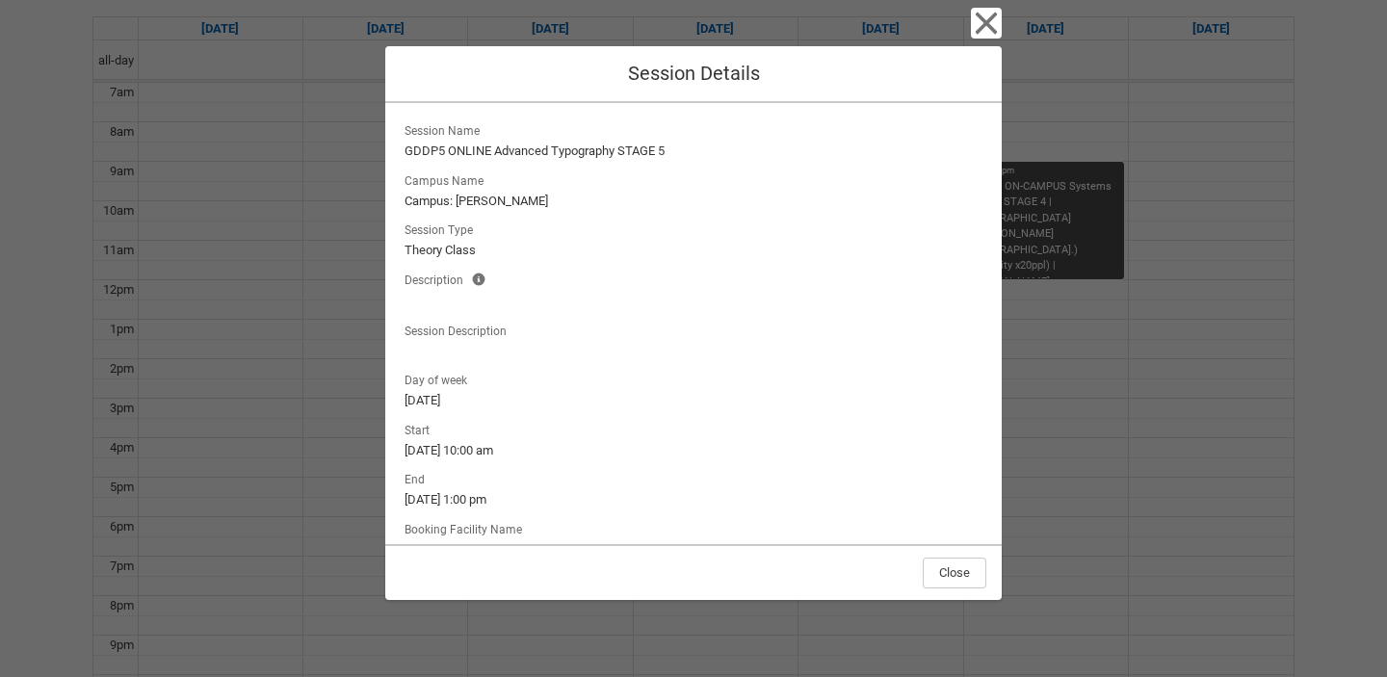
scroll to position [101, 0]
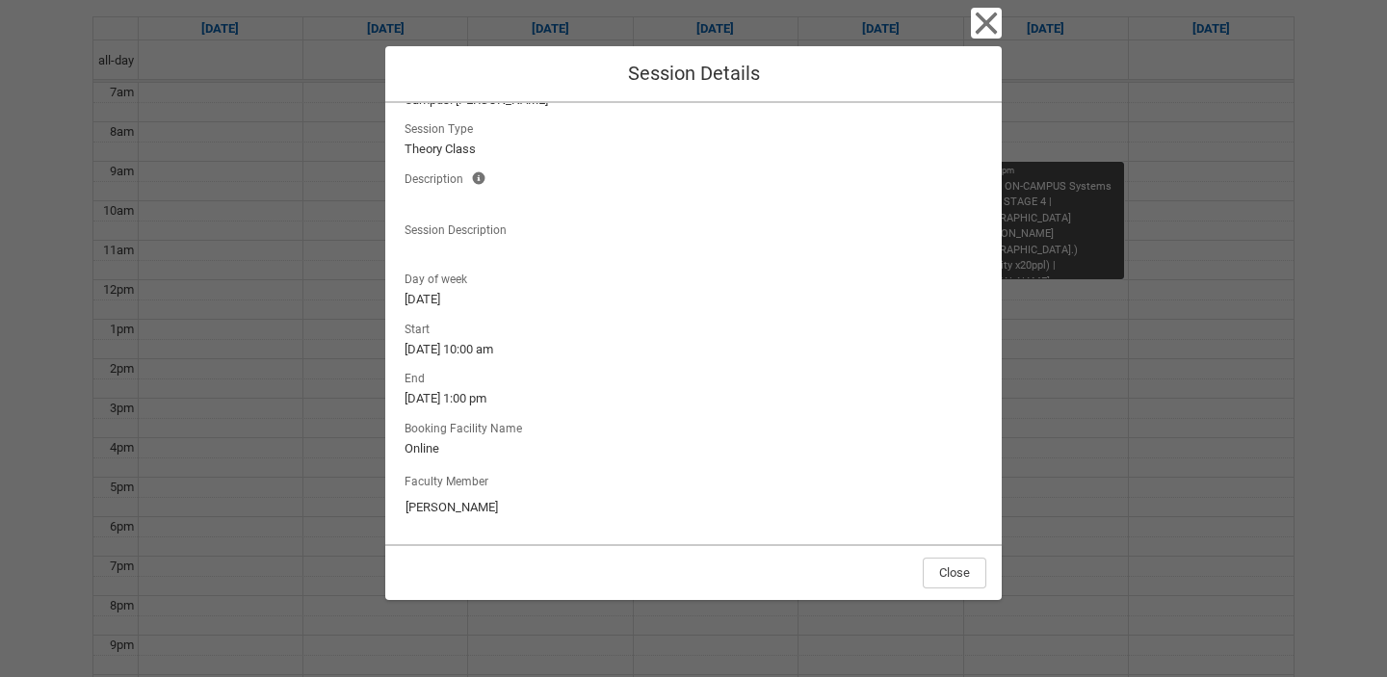
click at [1075, 403] on div "Close Session Details Session Name GDDP5 ONLINE Advanced Typography STAGE 5 Cam…" at bounding box center [693, 338] width 1387 height 677
click at [992, 26] on icon "button" at bounding box center [987, 24] width 22 height 22
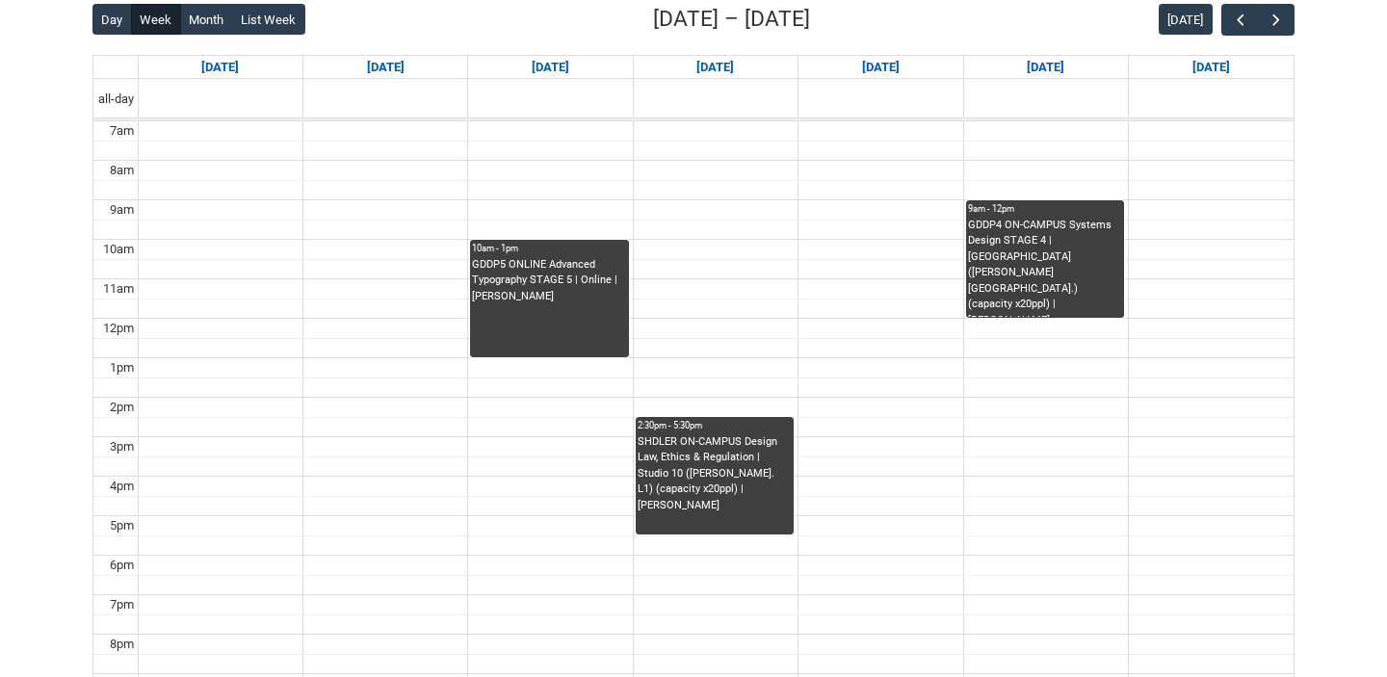
scroll to position [503, 0]
